Goal: Task Accomplishment & Management: Complete application form

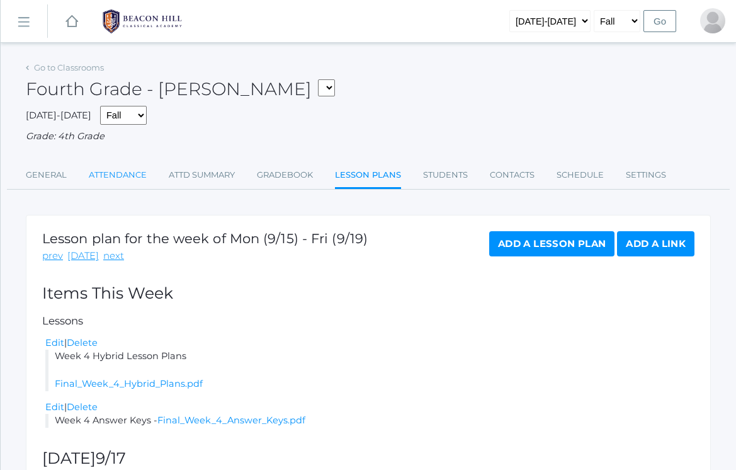
click at [125, 166] on link "Attendance" at bounding box center [118, 175] width 58 height 25
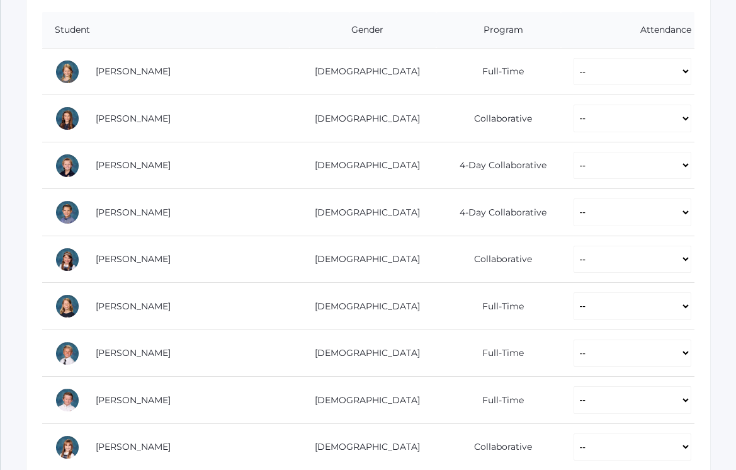
scroll to position [272, 0]
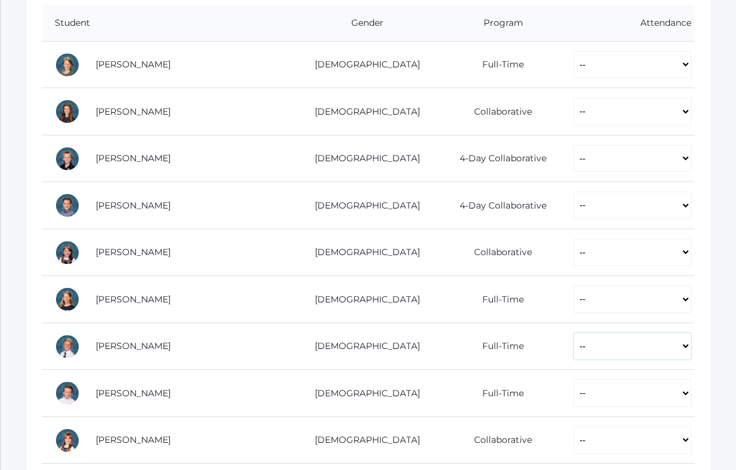
select select "P"
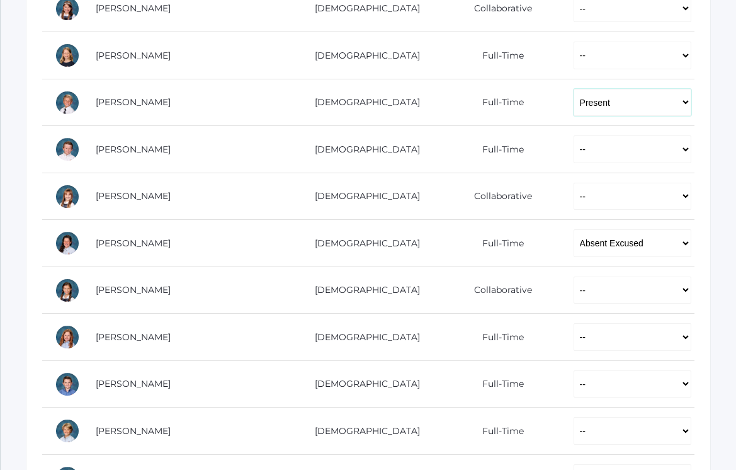
scroll to position [520, 0]
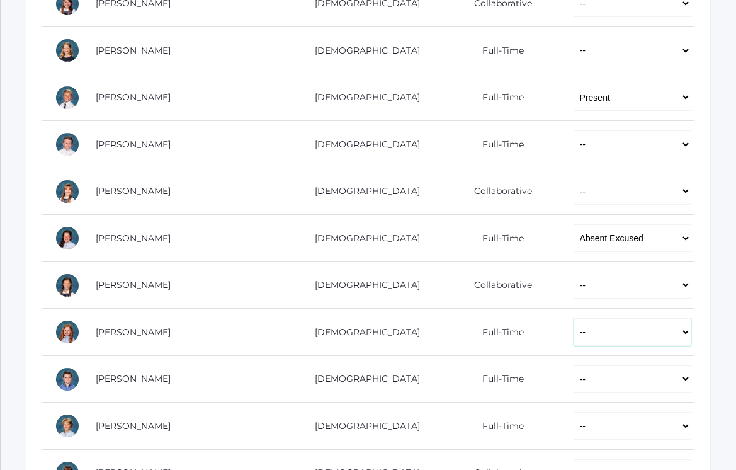
select select "P"
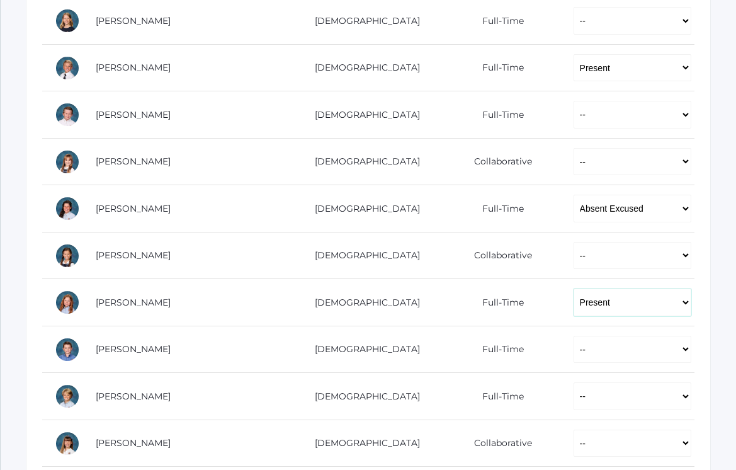
scroll to position [552, 0]
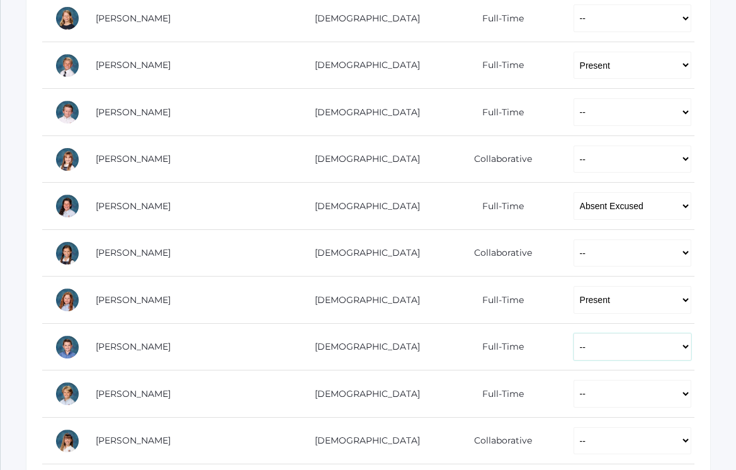
select select "P"
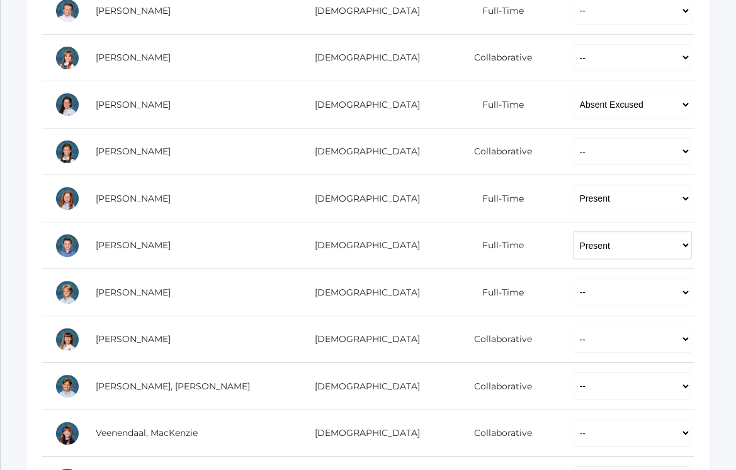
scroll to position [661, 0]
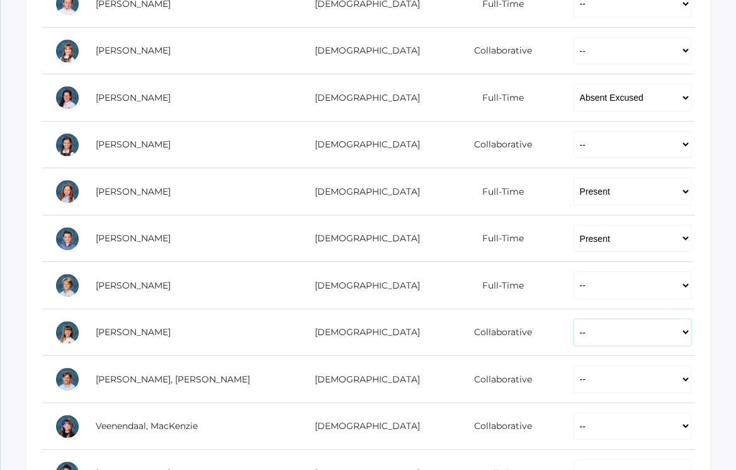
select select "P"
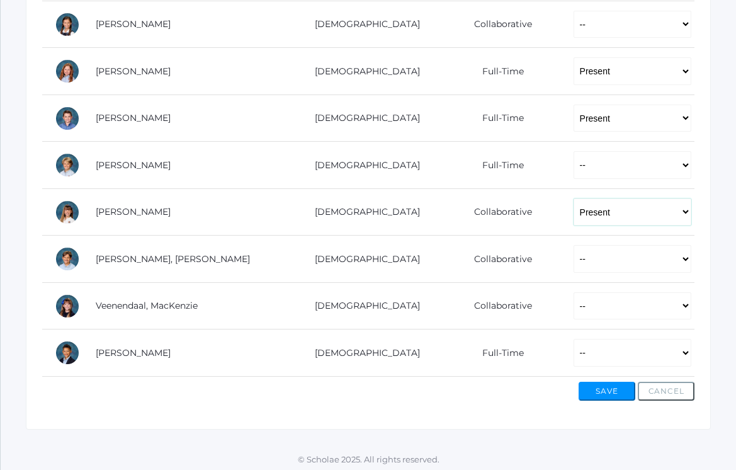
scroll to position [780, 0]
click at [605, 391] on button "Save" at bounding box center [607, 391] width 57 height 19
select select "P"
click at [599, 388] on button "Save" at bounding box center [607, 392] width 57 height 19
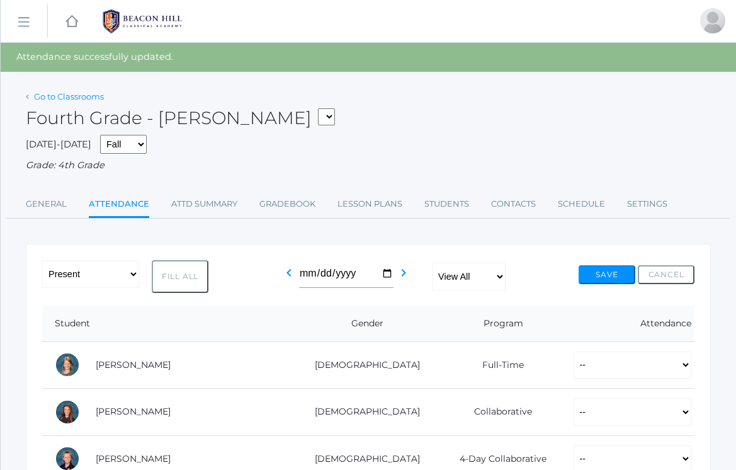
click at [53, 94] on link "Go to Classrooms" at bounding box center [69, 96] width 70 height 10
